Goal: Information Seeking & Learning: Find specific fact

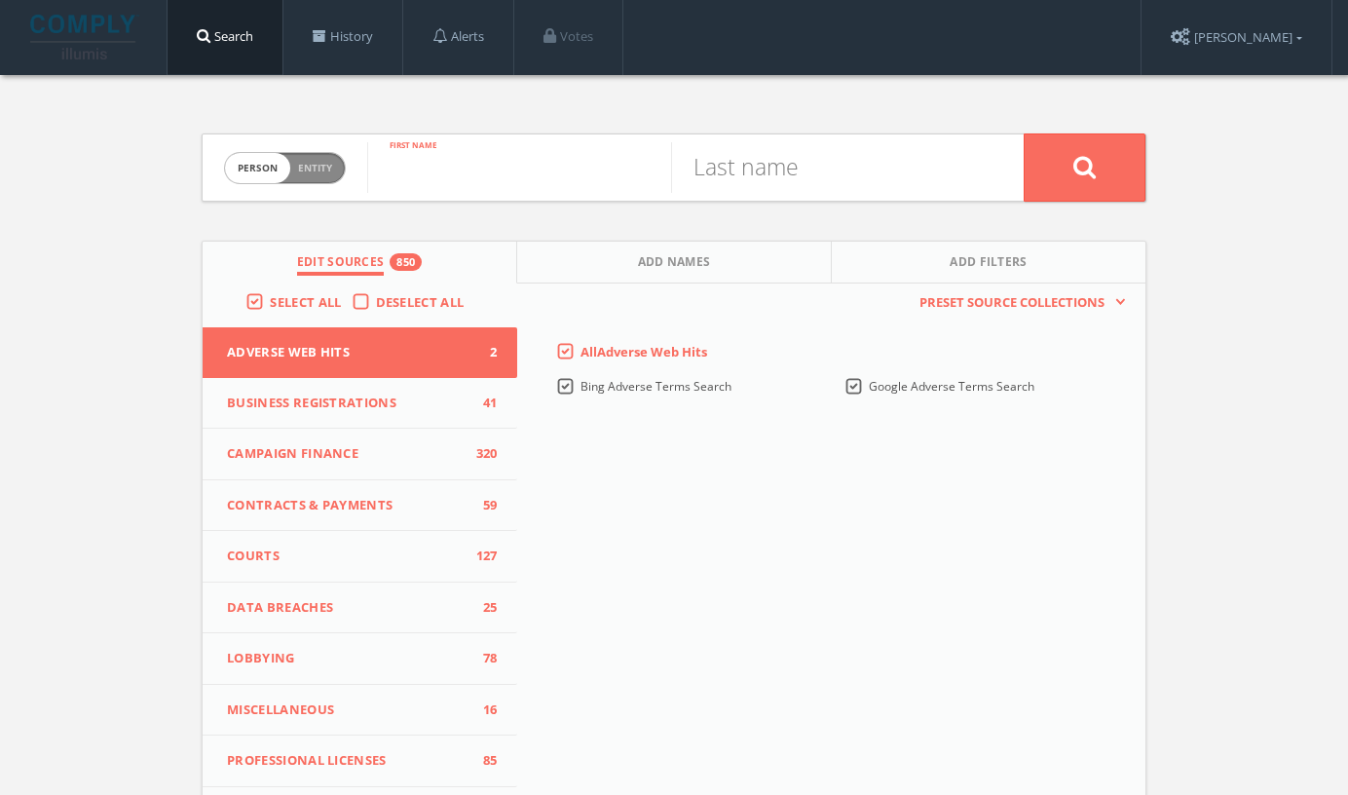
click at [550, 170] on input "text" at bounding box center [519, 167] width 304 height 51
type input "Aditi"
click at [775, 183] on input "text" at bounding box center [823, 167] width 304 height 51
paste input "Hardikar"
type input "Hardikar"
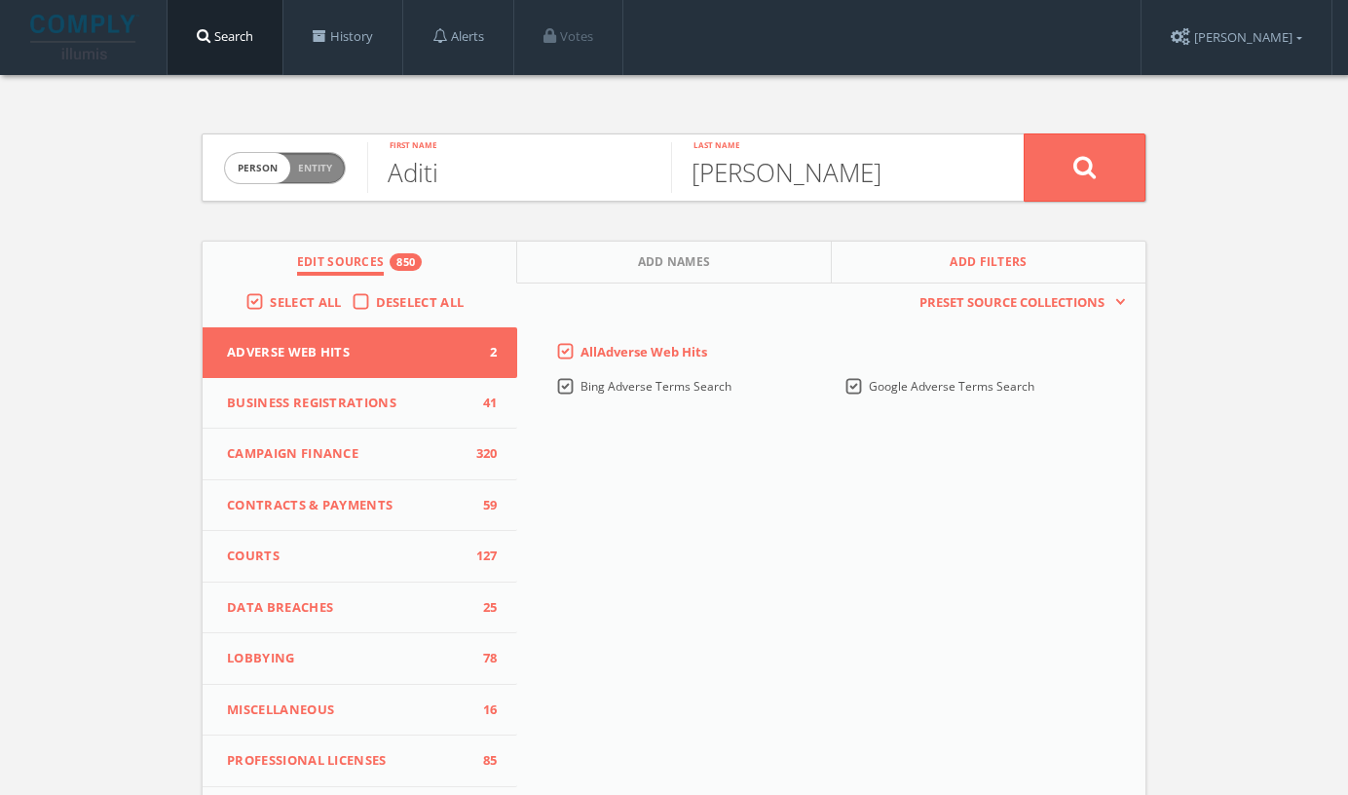
click at [910, 270] on button "Add Filters" at bounding box center [989, 263] width 314 height 42
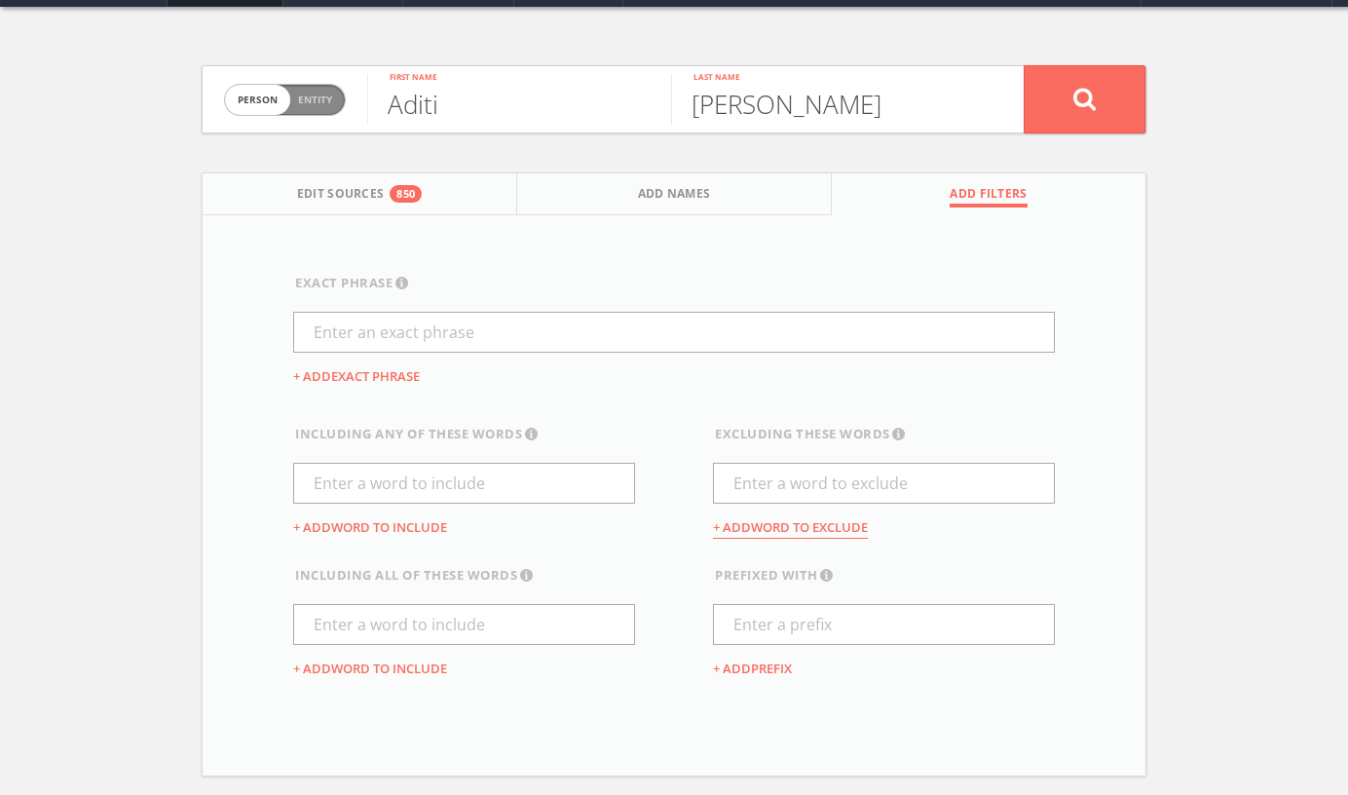
scroll to position [128, 0]
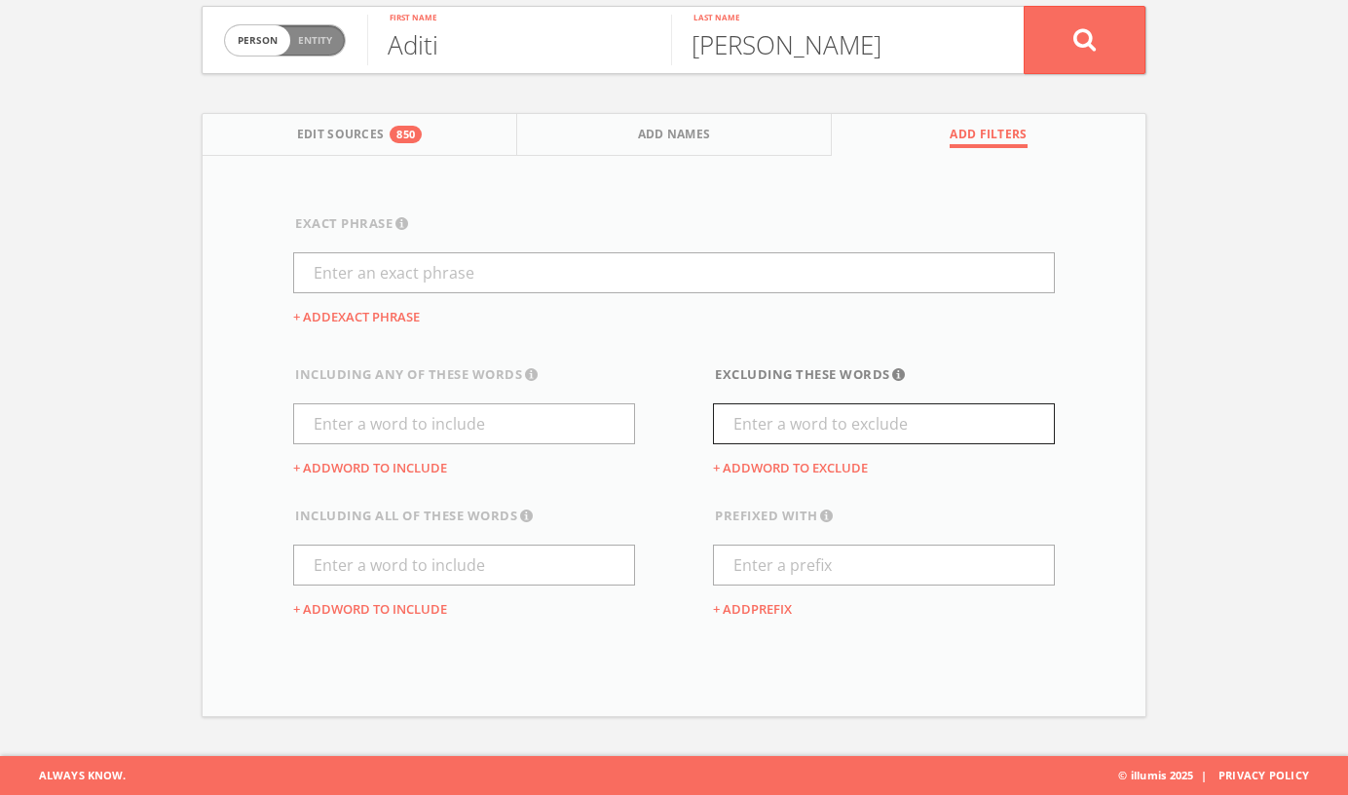
click at [755, 408] on input "text" at bounding box center [884, 423] width 342 height 41
type input "obituary"
click at [1076, 64] on button at bounding box center [1085, 40] width 122 height 68
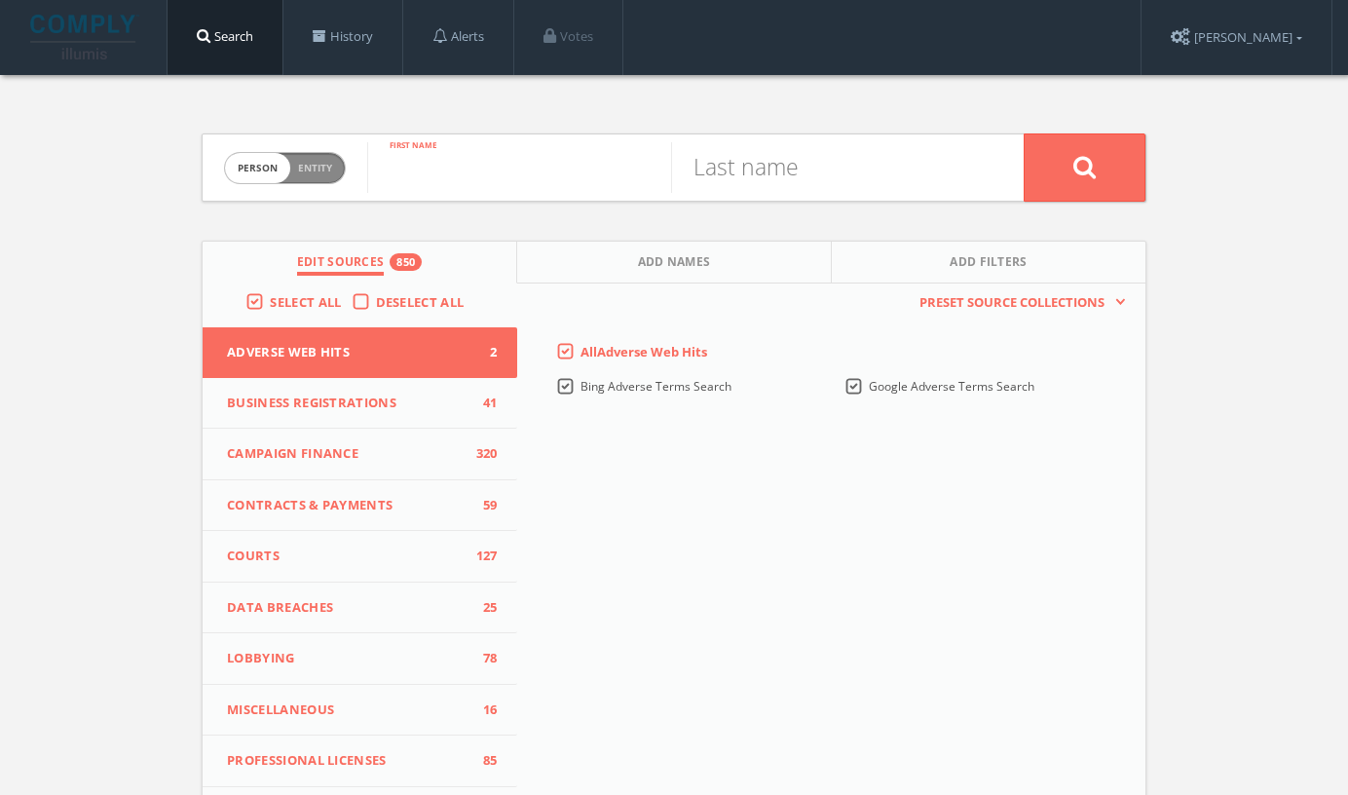
click at [441, 190] on input "text" at bounding box center [519, 167] width 304 height 51
type input "Jenn"
type input "Jones"
click at [875, 245] on button "Add Filters" at bounding box center [989, 263] width 314 height 42
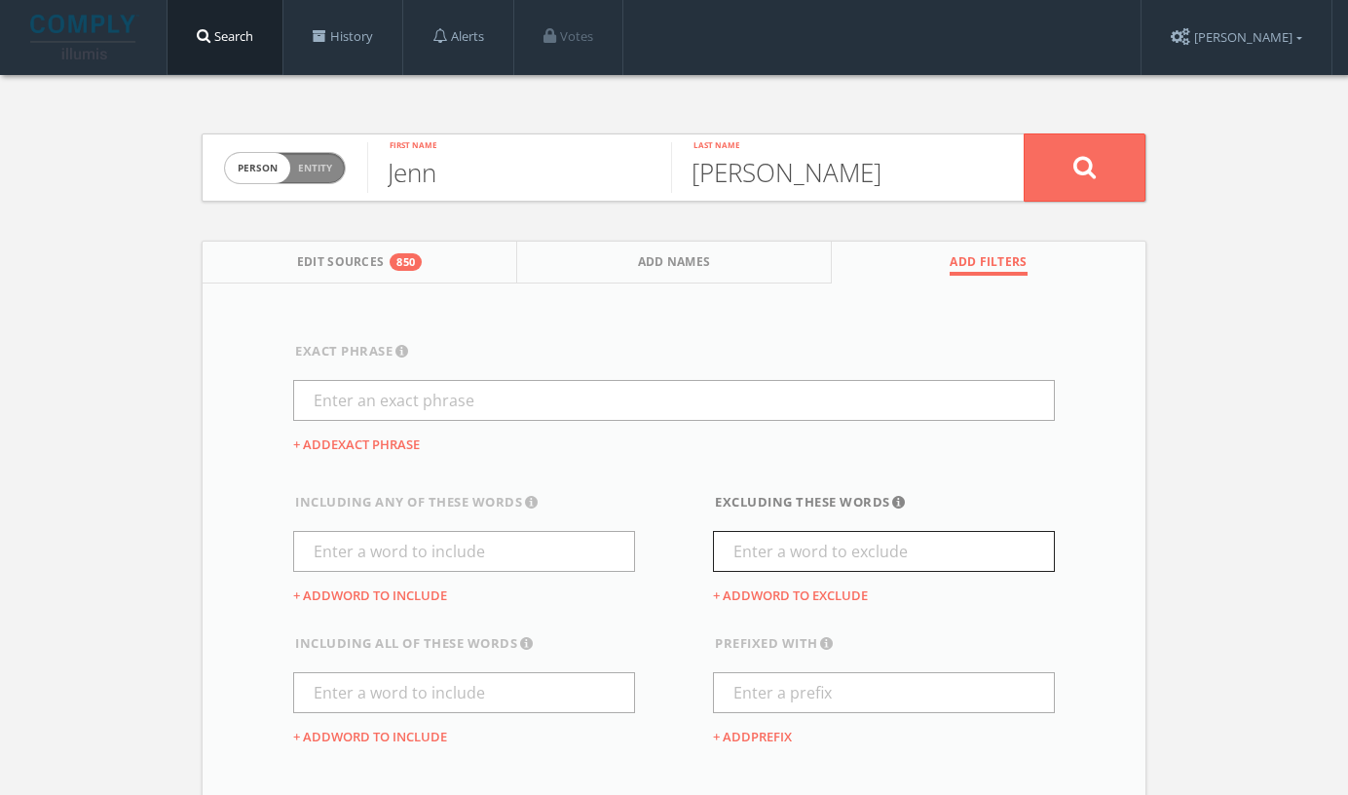
click at [766, 562] on input "text" at bounding box center [884, 551] width 342 height 41
type input "obituary"
click at [1053, 162] on button at bounding box center [1085, 167] width 122 height 68
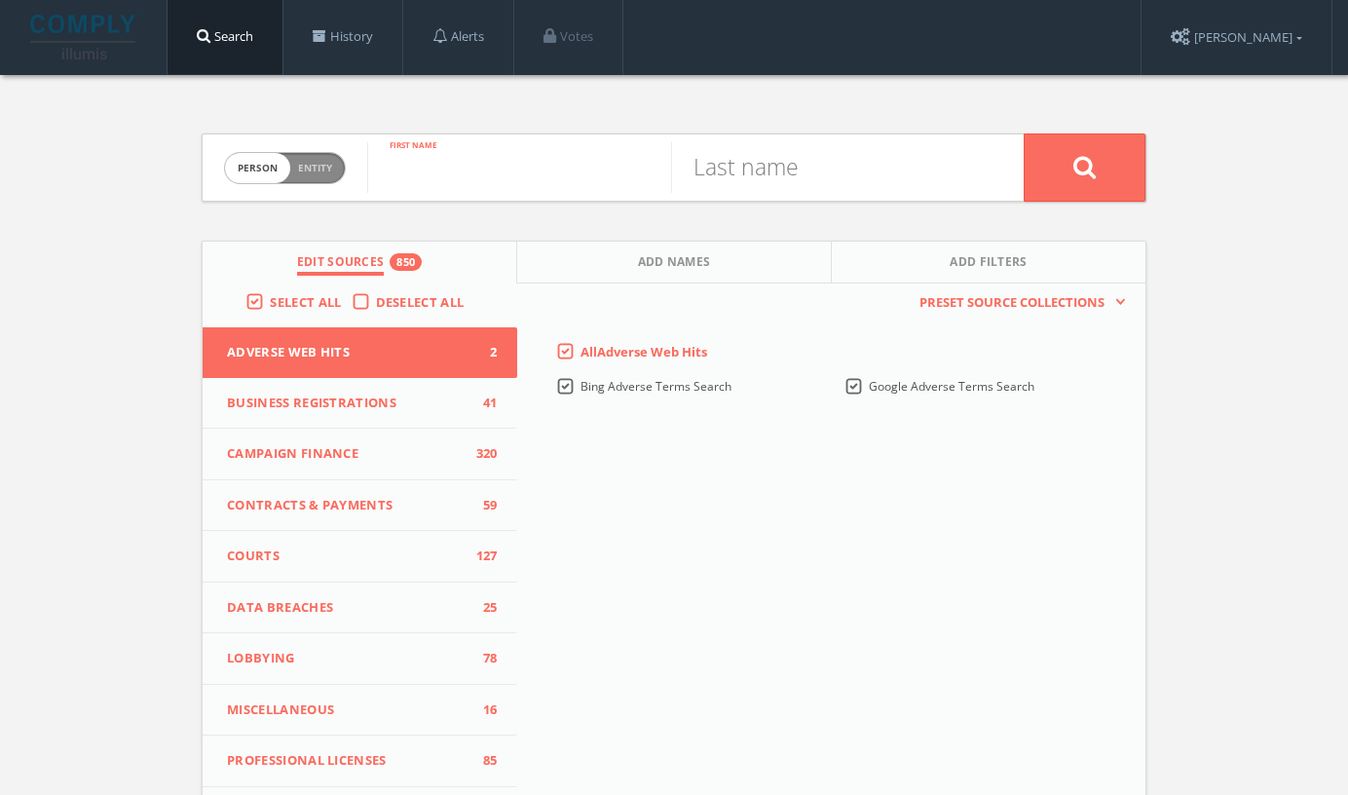
click at [502, 183] on input "text" at bounding box center [519, 167] width 304 height 51
type input "Shawn"
type input "Skelly"
click at [876, 265] on button "Add Filters" at bounding box center [989, 263] width 314 height 42
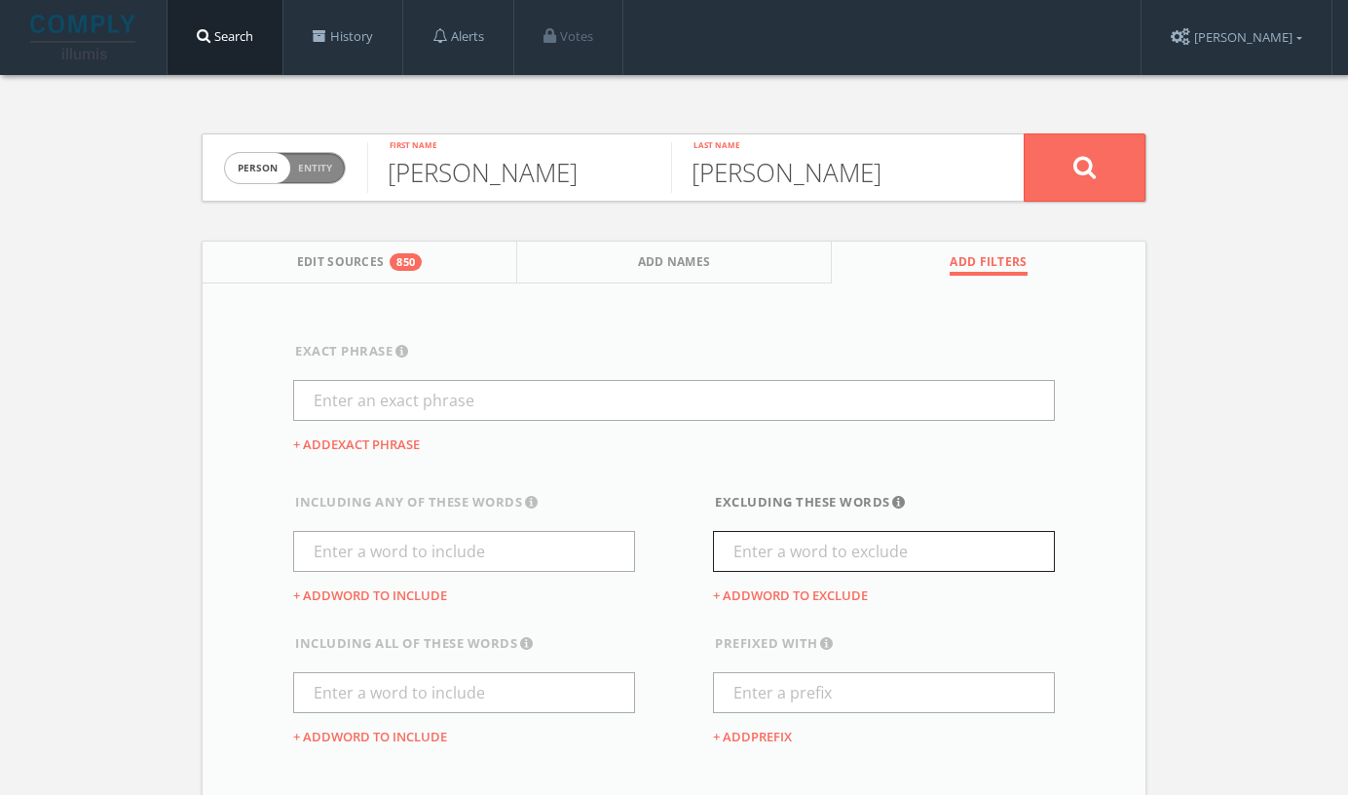
click at [808, 541] on input "text" at bounding box center [884, 551] width 342 height 41
type input "obituary"
click at [1080, 164] on icon at bounding box center [1085, 167] width 23 height 24
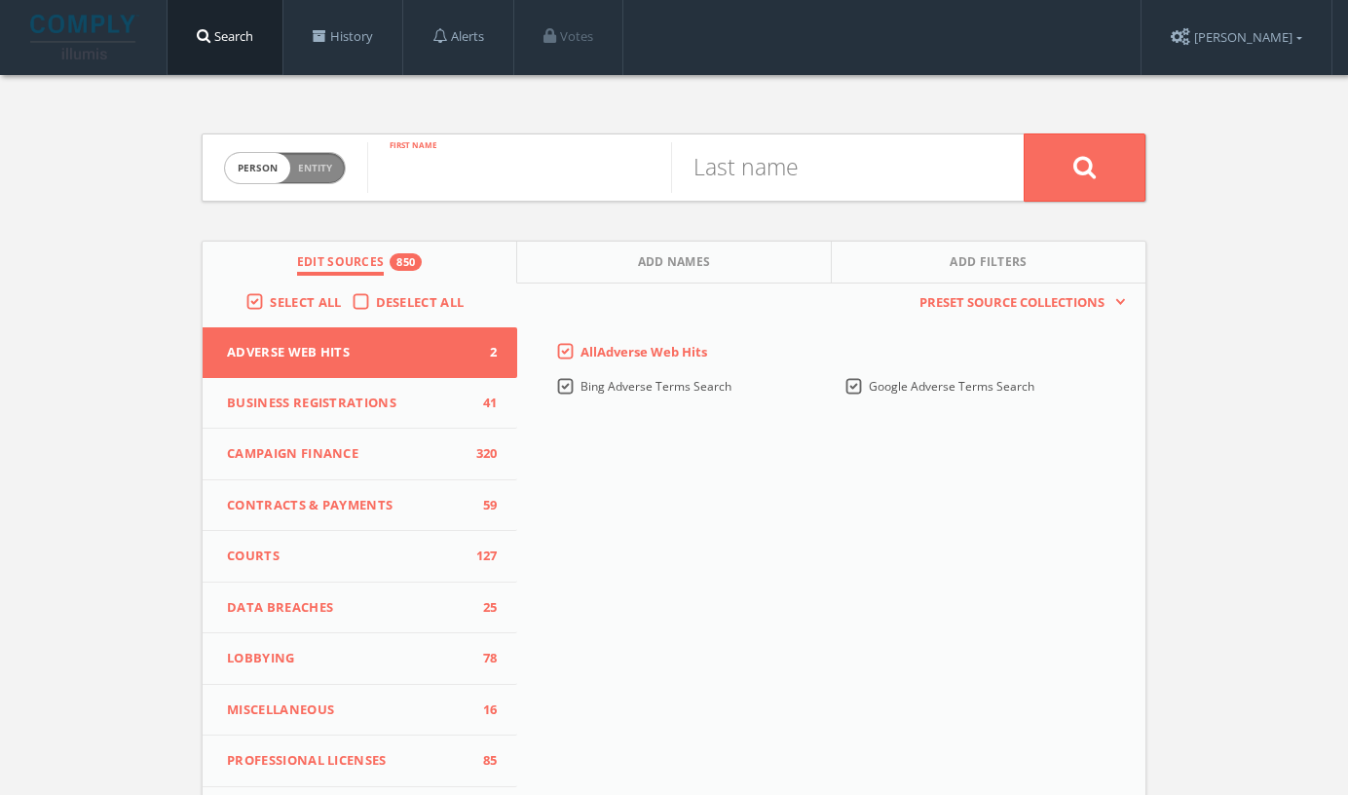
click at [593, 160] on input "text" at bounding box center [519, 167] width 304 height 51
type input "V"
type input "[PERSON_NAME]"
type input "Bond"
click at [936, 251] on button "Add Filters" at bounding box center [989, 263] width 314 height 42
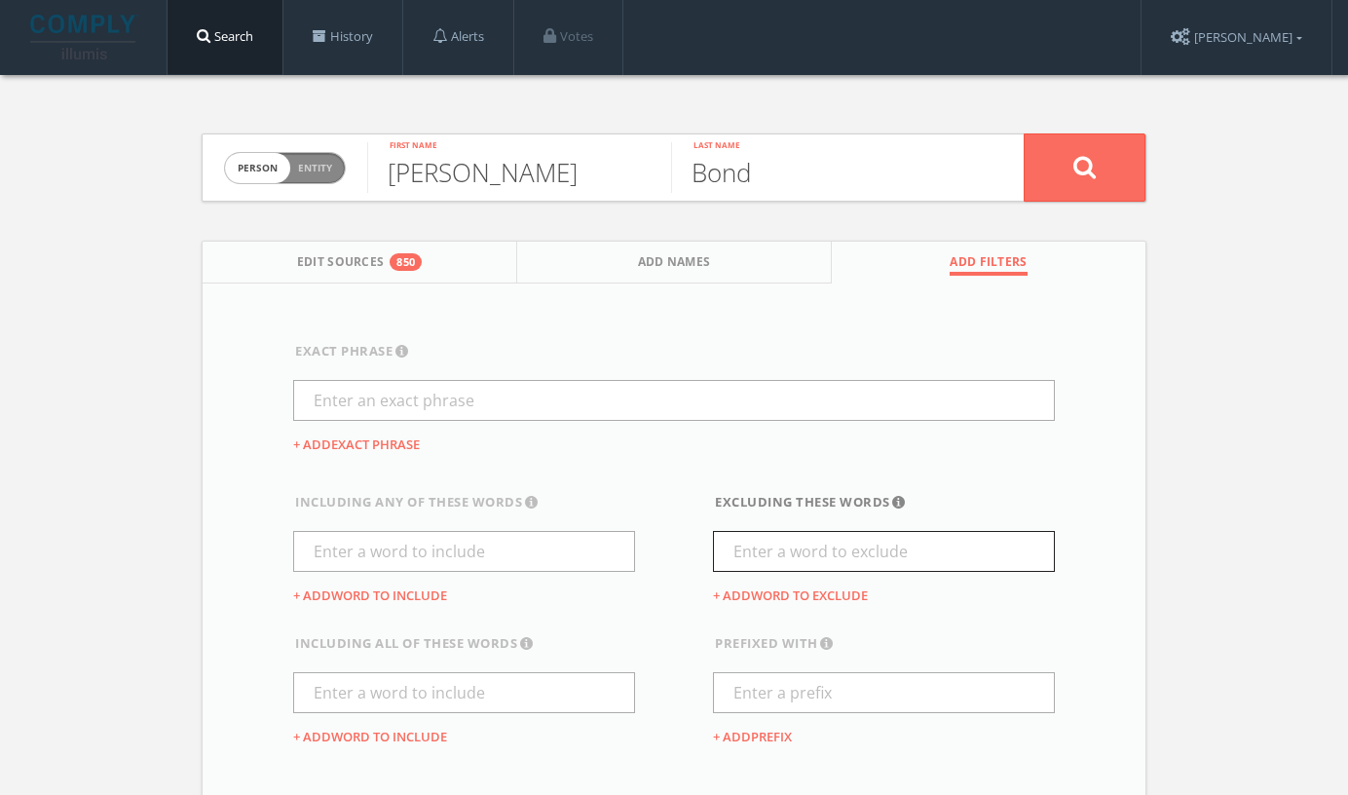
click at [801, 543] on input "text" at bounding box center [884, 551] width 342 height 41
type input "obituary"
click at [1110, 149] on button at bounding box center [1085, 167] width 122 height 68
